Goal: Check status: Check status

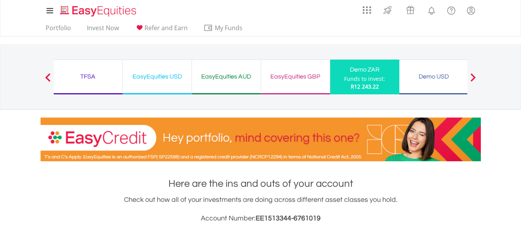
click at [434, 85] on div "Demo USD Funds to invest: R12 243.22" at bounding box center [433, 76] width 69 height 35
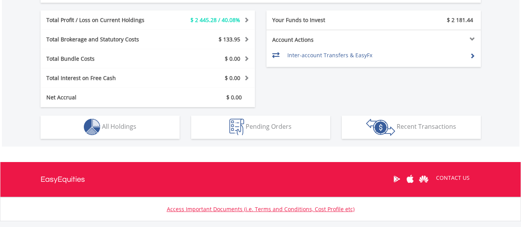
scroll to position [442, 0]
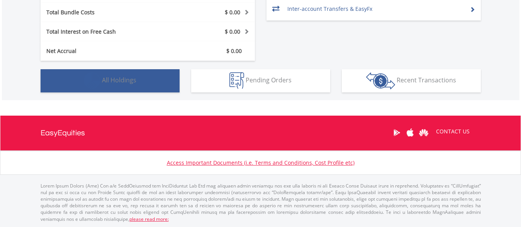
click at [151, 90] on button "Holdings All Holdings" at bounding box center [110, 80] width 139 height 23
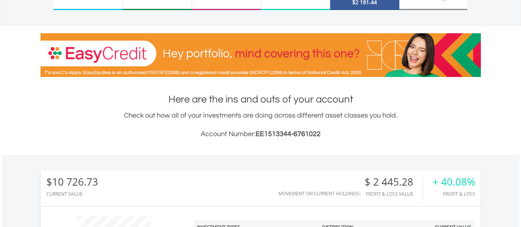
scroll to position [0, 0]
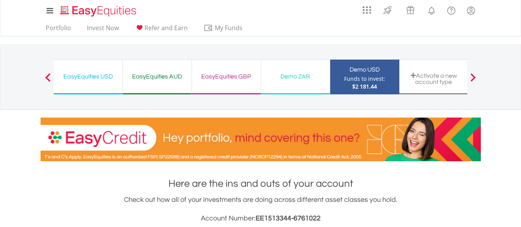
click at [51, 77] on button "Previous" at bounding box center [47, 81] width 15 height 8
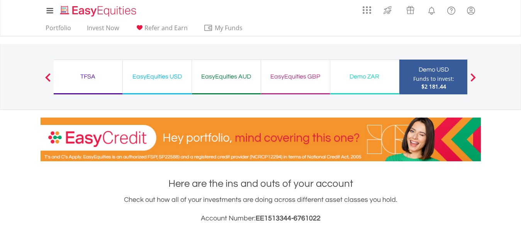
click at [84, 85] on div "TFSA Funds to invest: $2 181.44" at bounding box center [88, 76] width 69 height 35
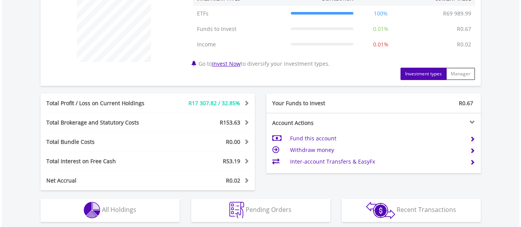
scroll to position [394, 0]
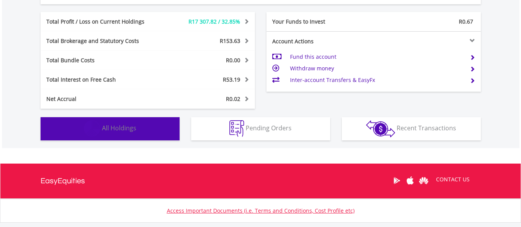
click at [146, 130] on button "Holdings All Holdings" at bounding box center [110, 128] width 139 height 23
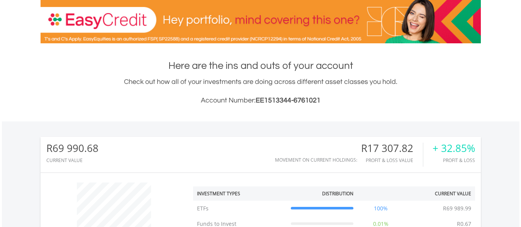
scroll to position [39, 0]
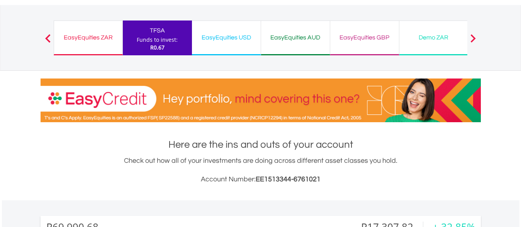
click at [73, 45] on div "EasyEquities ZAR Funds to invest: R0.67" at bounding box center [88, 37] width 69 height 35
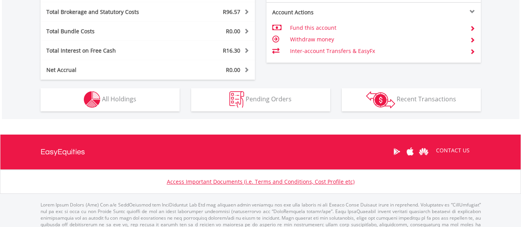
scroll to position [433, 0]
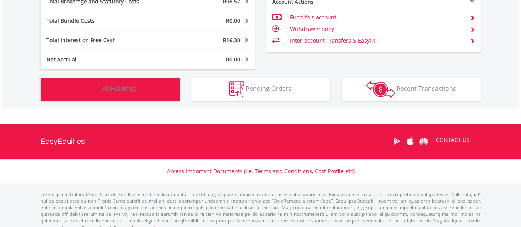
click at [101, 94] on button "Holdings All Holdings" at bounding box center [110, 89] width 139 height 23
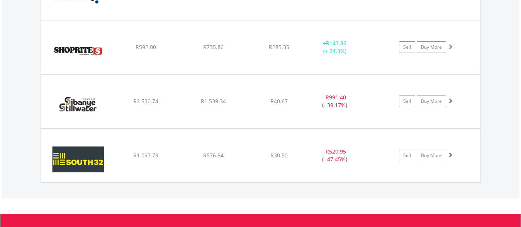
scroll to position [872, 0]
